Goal: Task Accomplishment & Management: Use online tool/utility

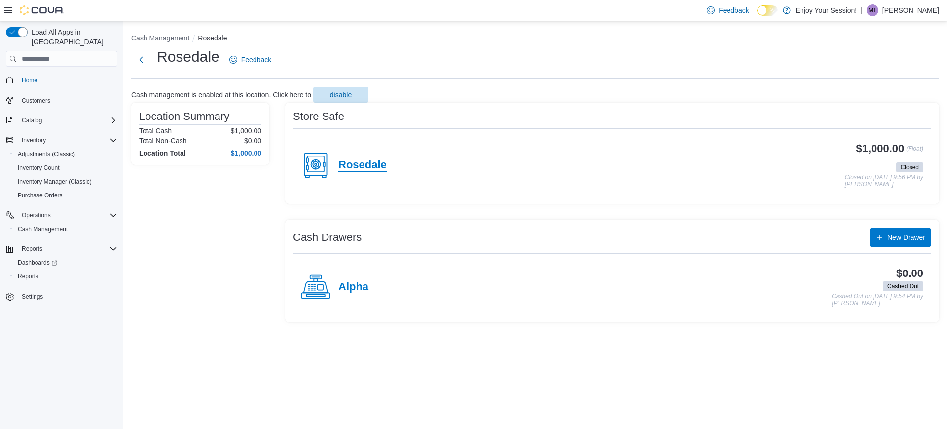
click at [376, 166] on h4 "Rosedale" at bounding box center [362, 165] width 48 height 13
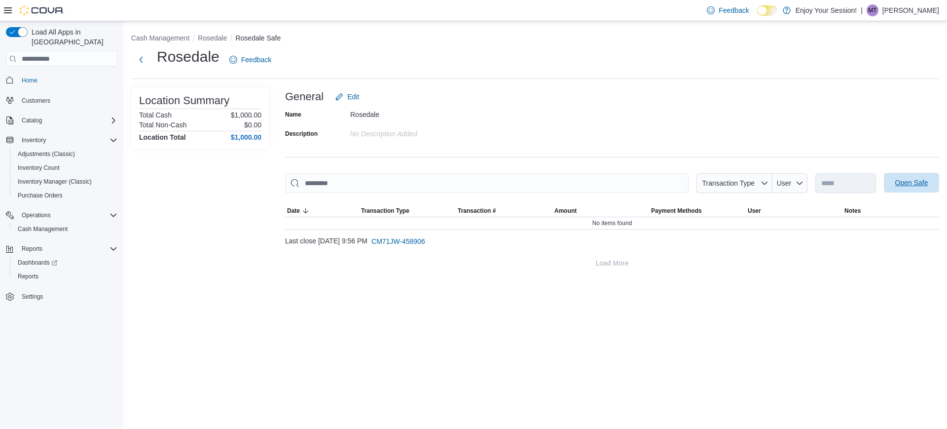
click at [902, 187] on span "Open Safe" at bounding box center [911, 183] width 33 height 10
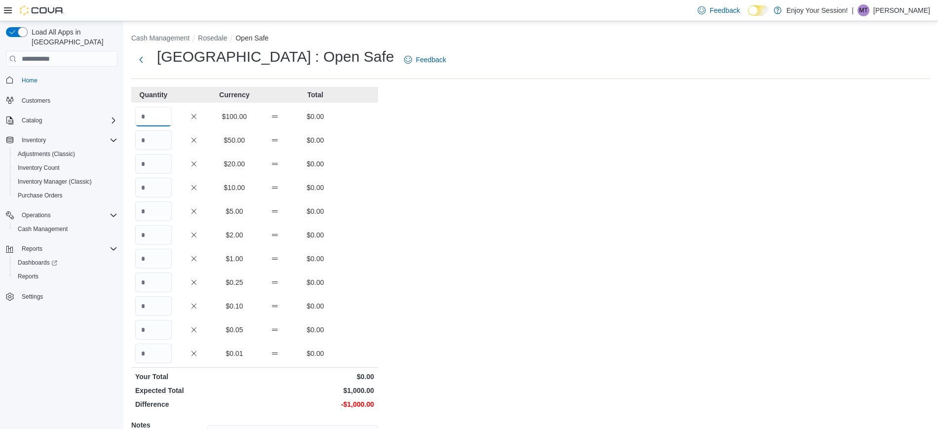
click at [143, 114] on input "Quantity" at bounding box center [153, 117] width 37 height 20
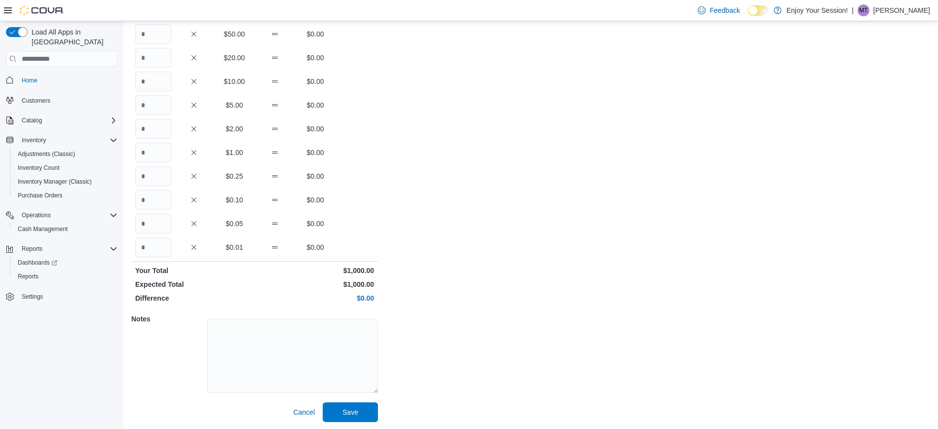
scroll to position [107, 0]
type input "**"
click at [346, 410] on span "Save" at bounding box center [350, 411] width 16 height 10
